Goal: Communication & Community: Share content

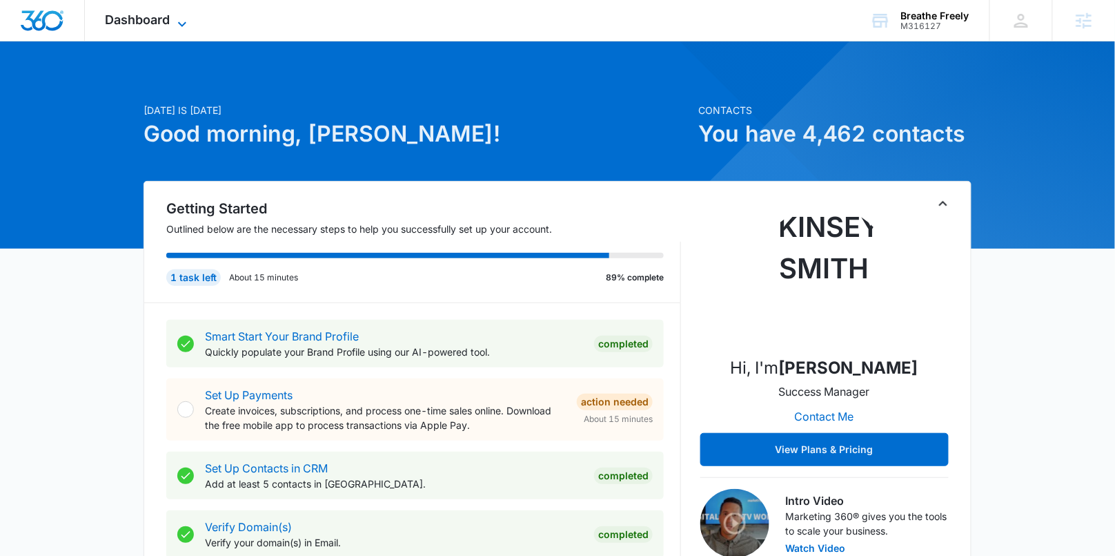
click at [182, 26] on icon at bounding box center [182, 23] width 8 height 5
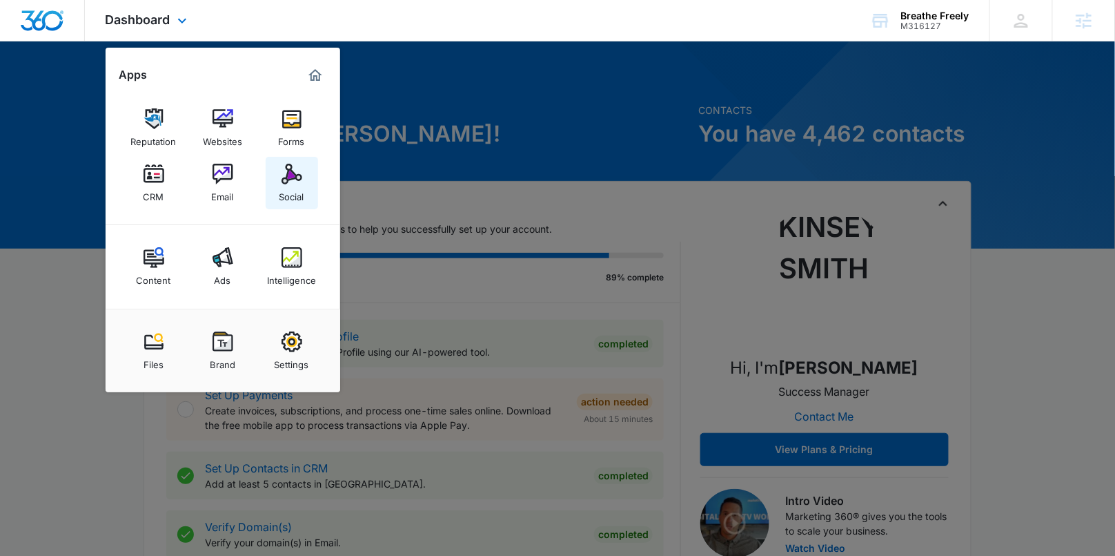
click at [303, 180] on link "Social" at bounding box center [292, 183] width 52 height 52
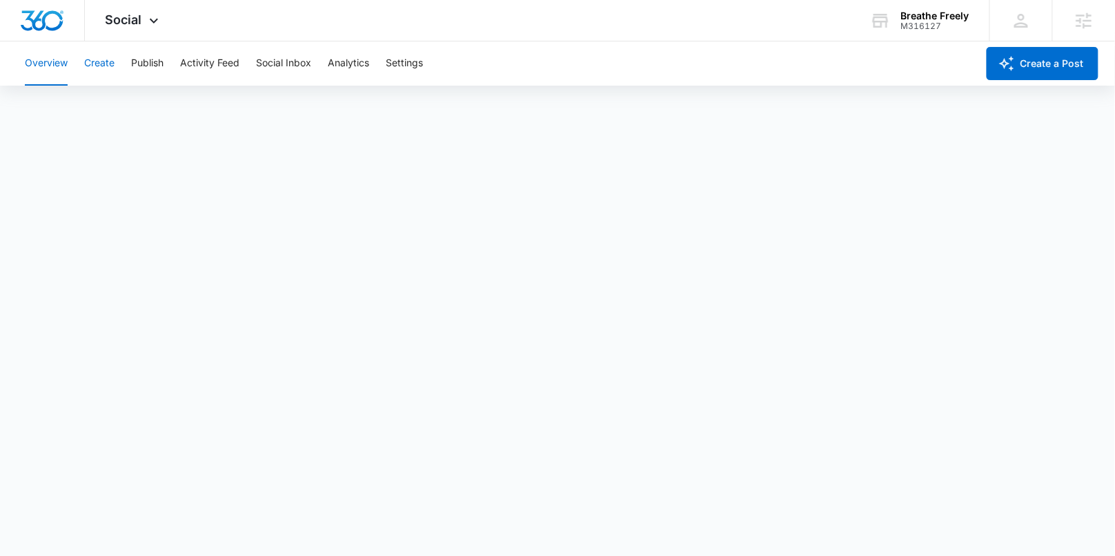
click at [106, 72] on button "Create" at bounding box center [99, 63] width 30 height 44
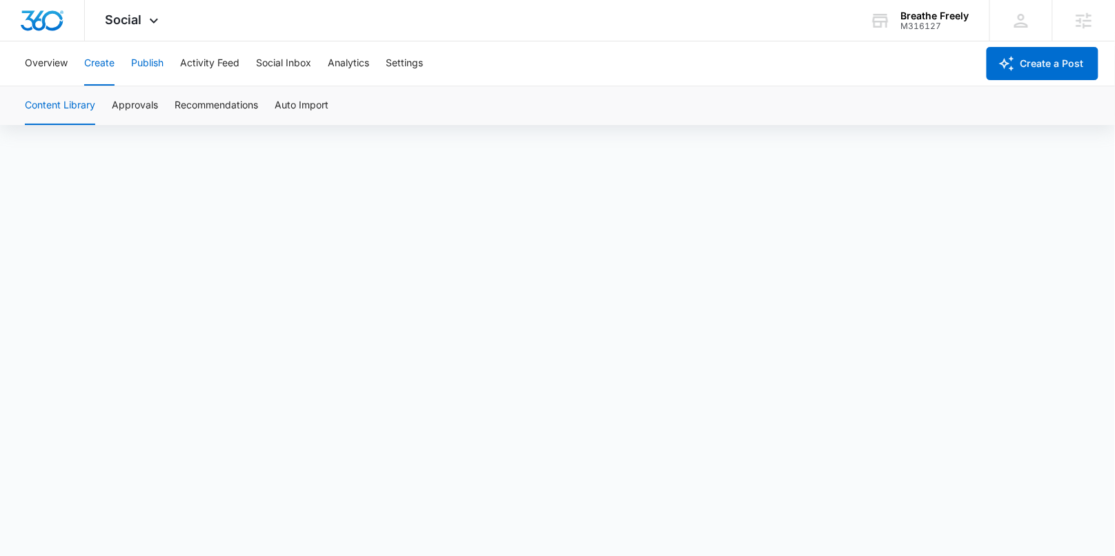
click at [153, 66] on button "Publish" at bounding box center [147, 63] width 32 height 44
click at [104, 105] on button "Schedules" at bounding box center [105, 105] width 47 height 39
click at [55, 108] on button "Calendar" at bounding box center [45, 105] width 41 height 39
click at [91, 65] on button "Create" at bounding box center [99, 63] width 30 height 44
click at [139, 18] on span "Social" at bounding box center [124, 19] width 37 height 14
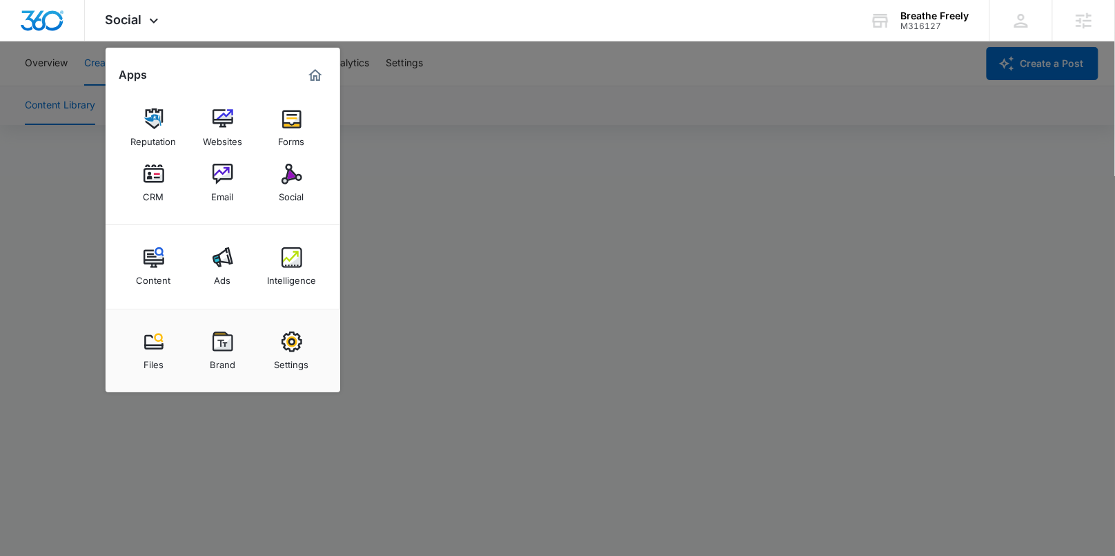
click at [563, 145] on div at bounding box center [557, 278] width 1115 height 556
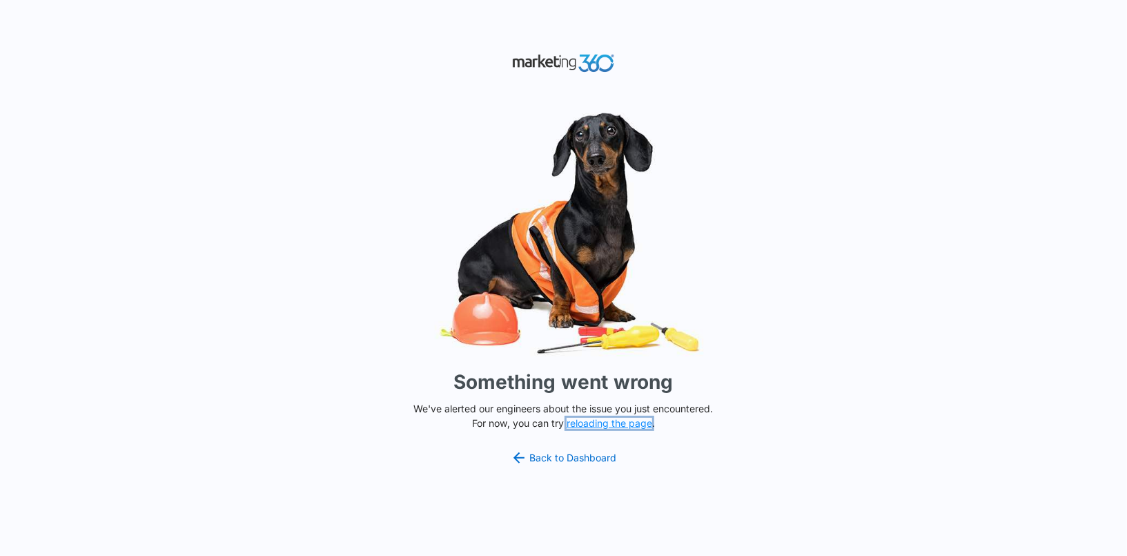
click at [604, 420] on button "reloading the page" at bounding box center [610, 423] width 86 height 11
